Goal: Information Seeking & Learning: Learn about a topic

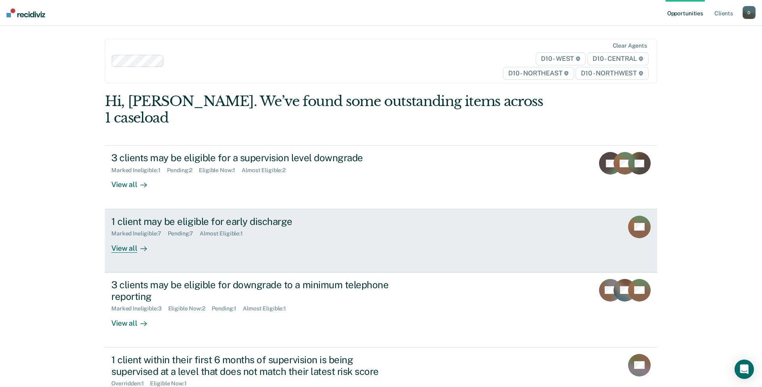
click at [227, 216] on div "1 client may be eligible for early discharge" at bounding box center [252, 222] width 283 height 12
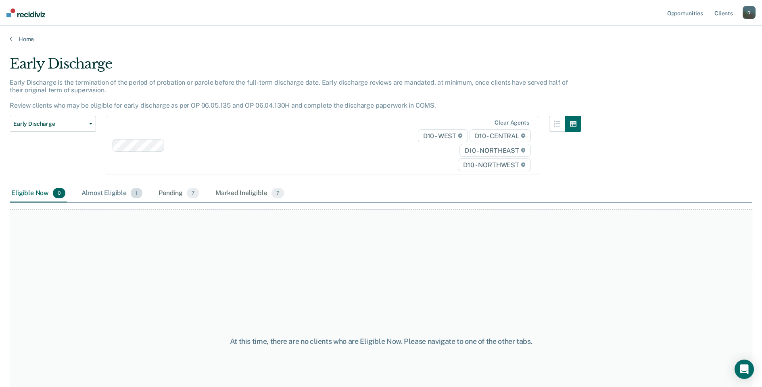
click at [113, 191] on div "Almost Eligible 1" at bounding box center [112, 194] width 64 height 18
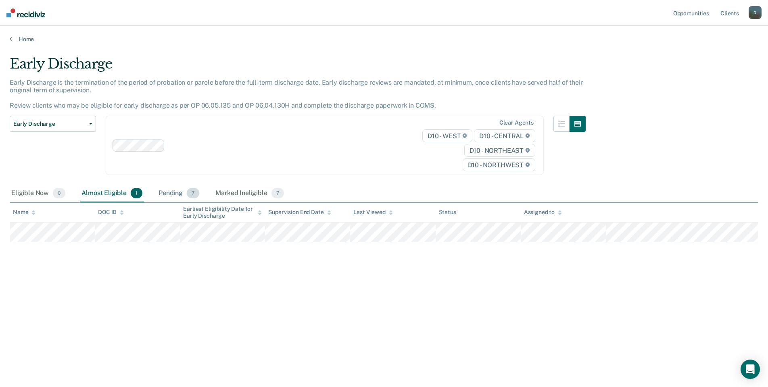
click at [177, 195] on div "Pending 7" at bounding box center [179, 194] width 44 height 18
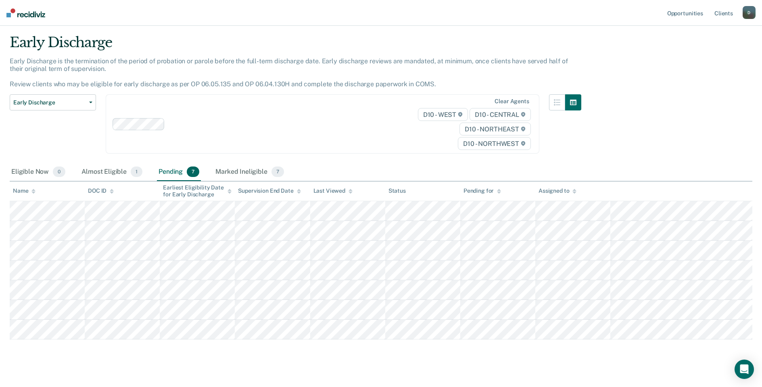
scroll to position [32, 0]
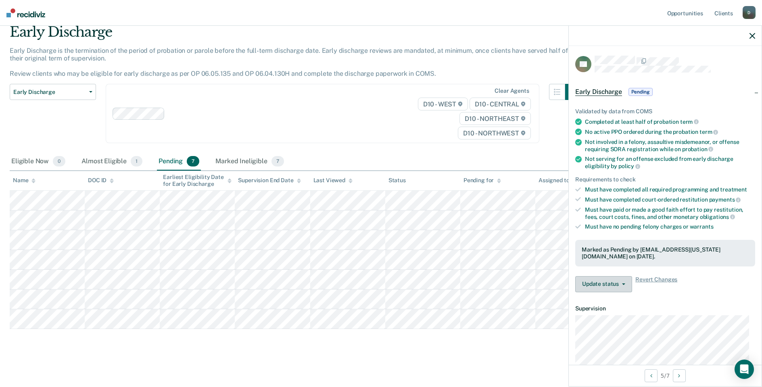
click at [622, 284] on icon "button" at bounding box center [623, 285] width 3 height 2
click at [623, 284] on icon "button" at bounding box center [623, 285] width 3 height 2
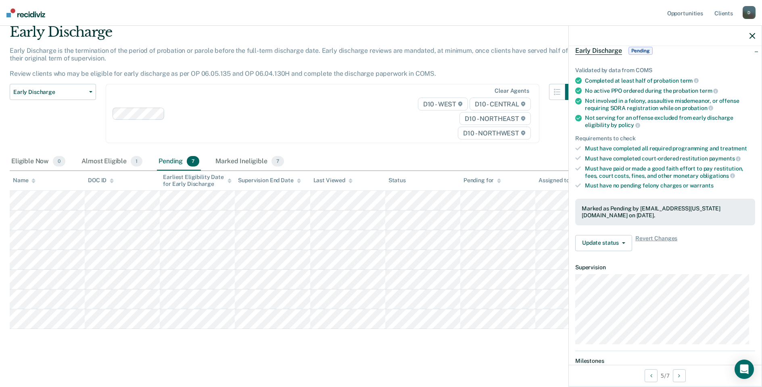
scroll to position [105, 0]
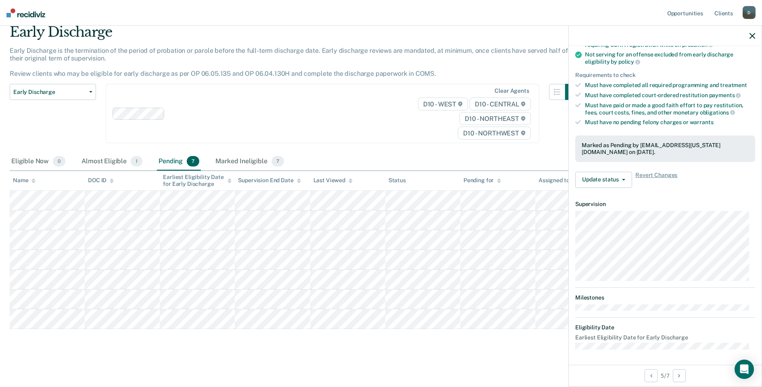
click at [318, 352] on div "Early Discharge Early Discharge is the termination of the period of probation o…" at bounding box center [381, 188] width 743 height 329
